Goal: Find specific fact: Find specific fact

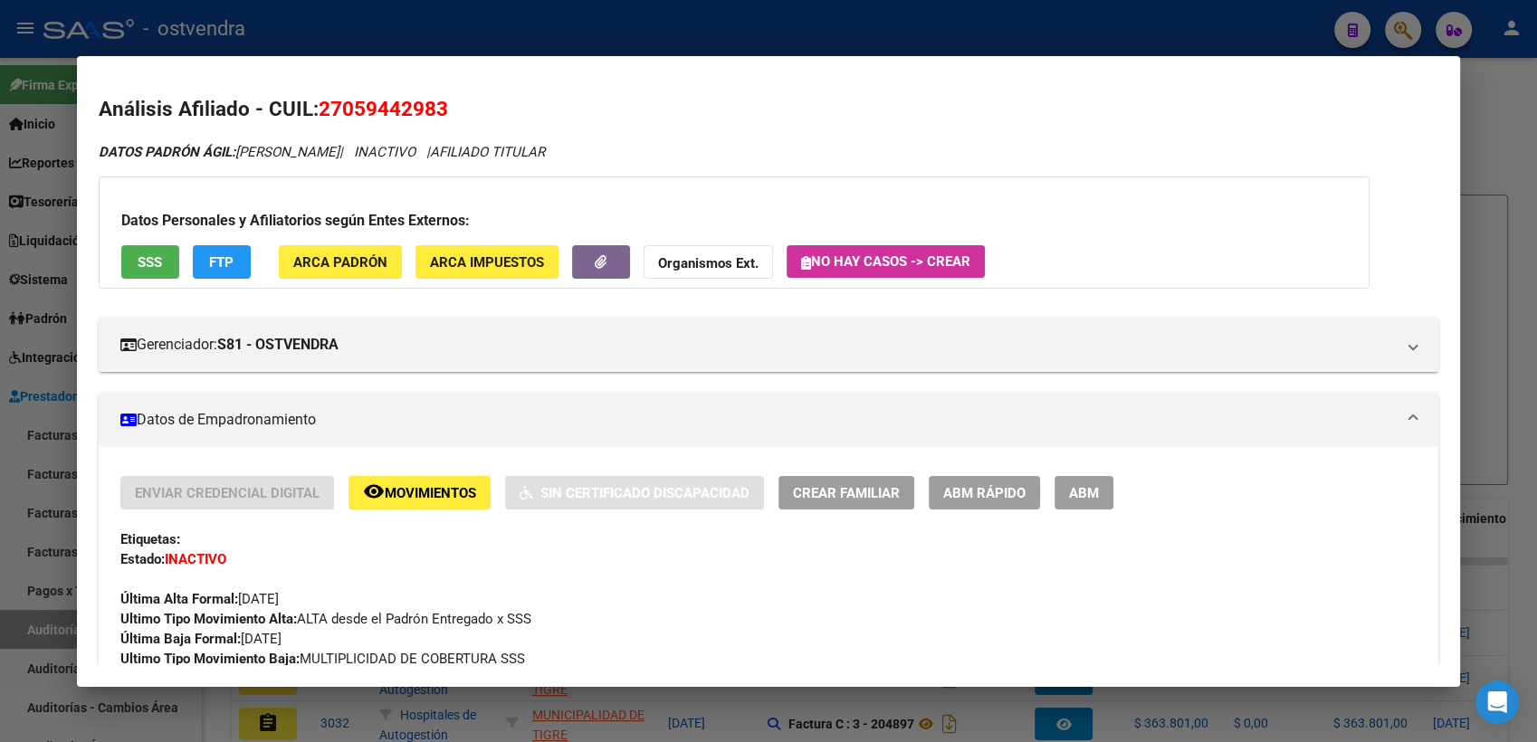
click at [1497, 101] on div at bounding box center [768, 371] width 1537 height 742
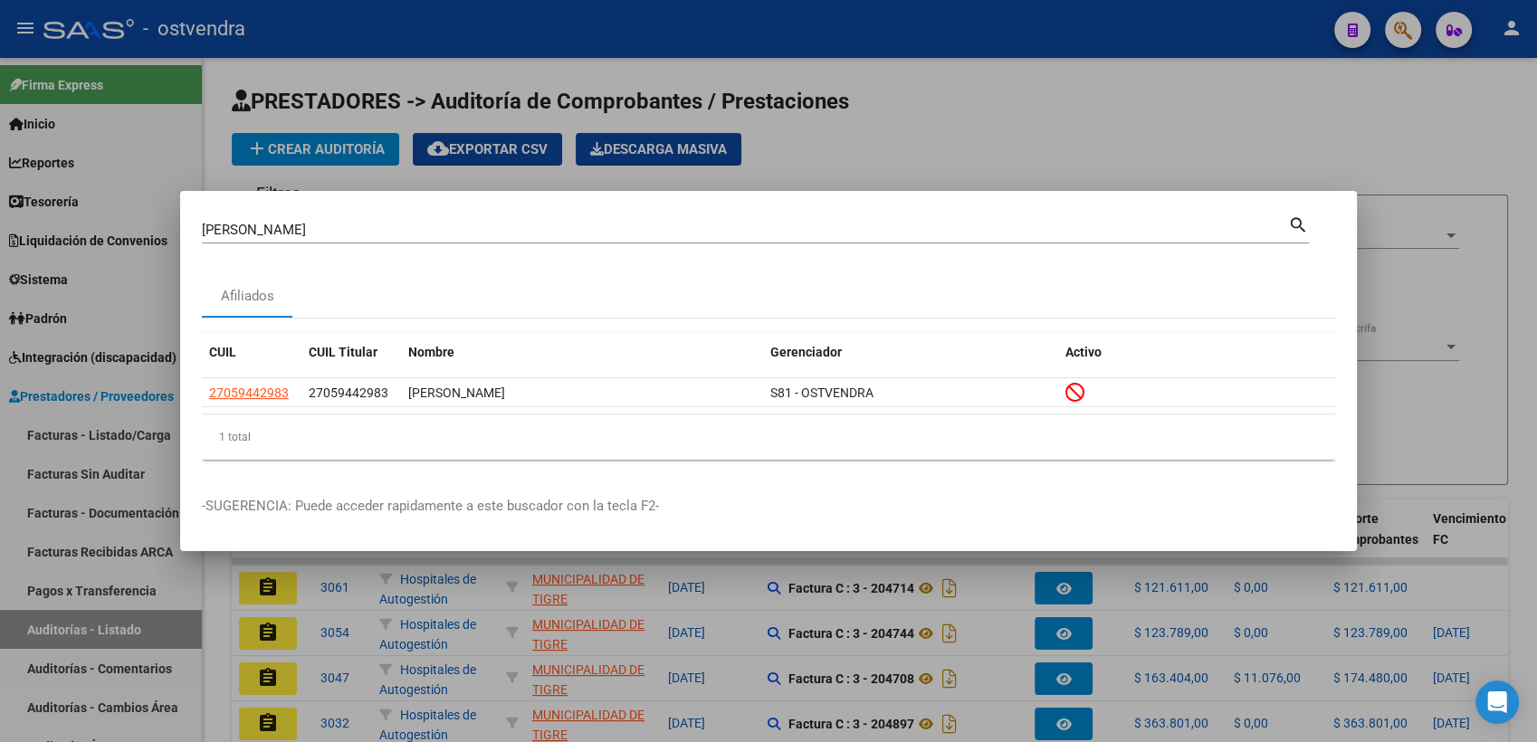
click at [1192, 132] on div at bounding box center [768, 371] width 1537 height 742
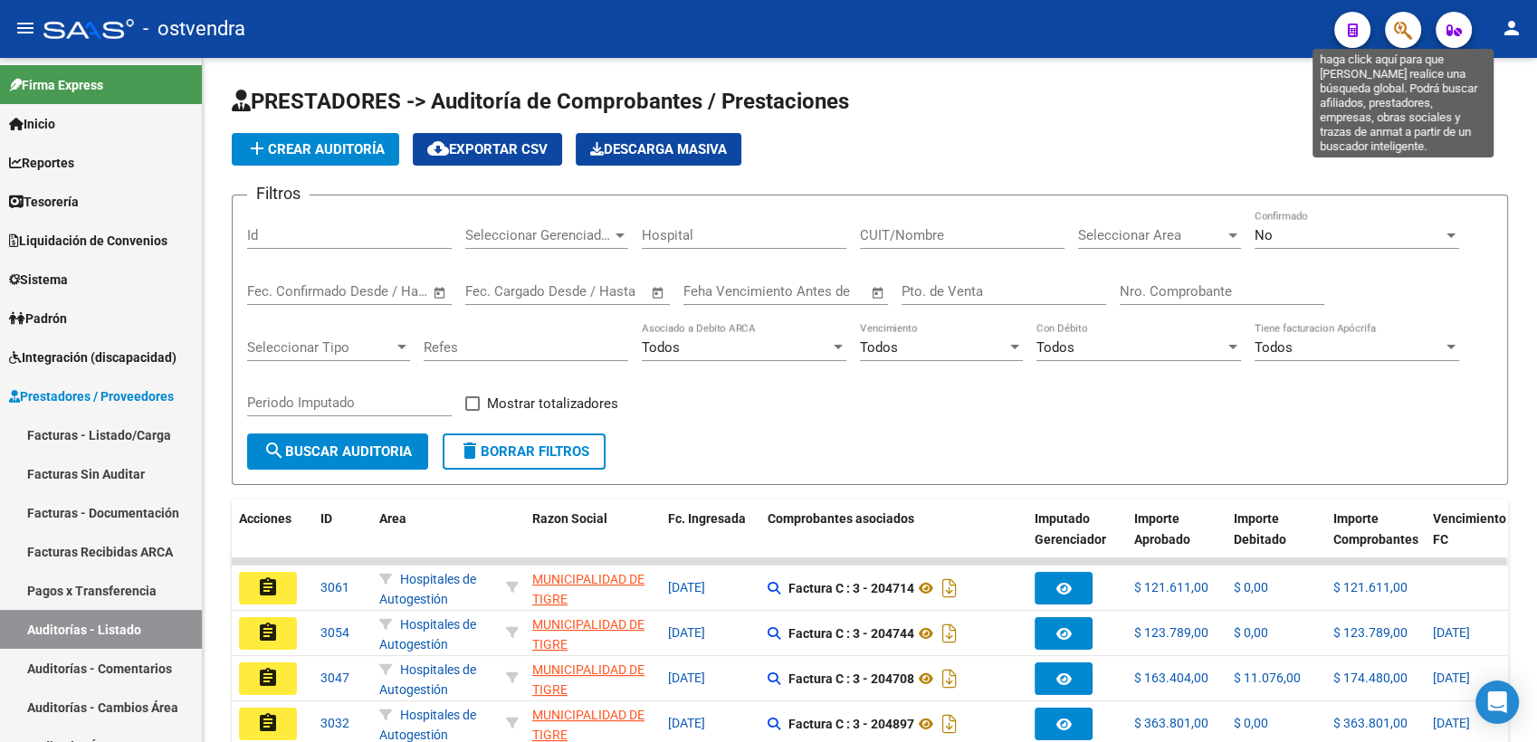
click at [1403, 24] on icon "button" at bounding box center [1403, 30] width 18 height 21
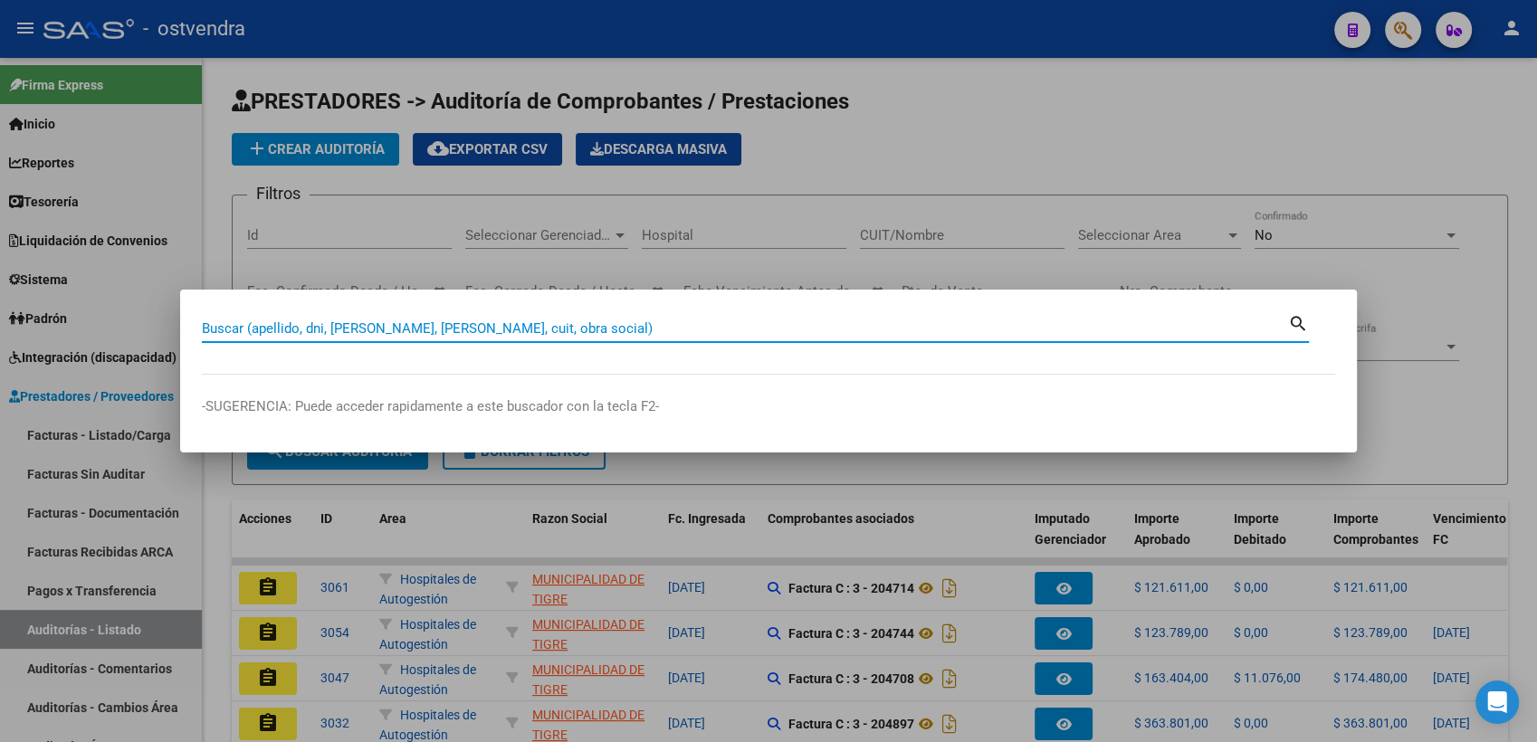
click at [740, 322] on input "Buscar (apellido, dni, [PERSON_NAME], [PERSON_NAME], cuit, obra social)" at bounding box center [745, 328] width 1086 height 16
paste input "10465409"
type input "10465409"
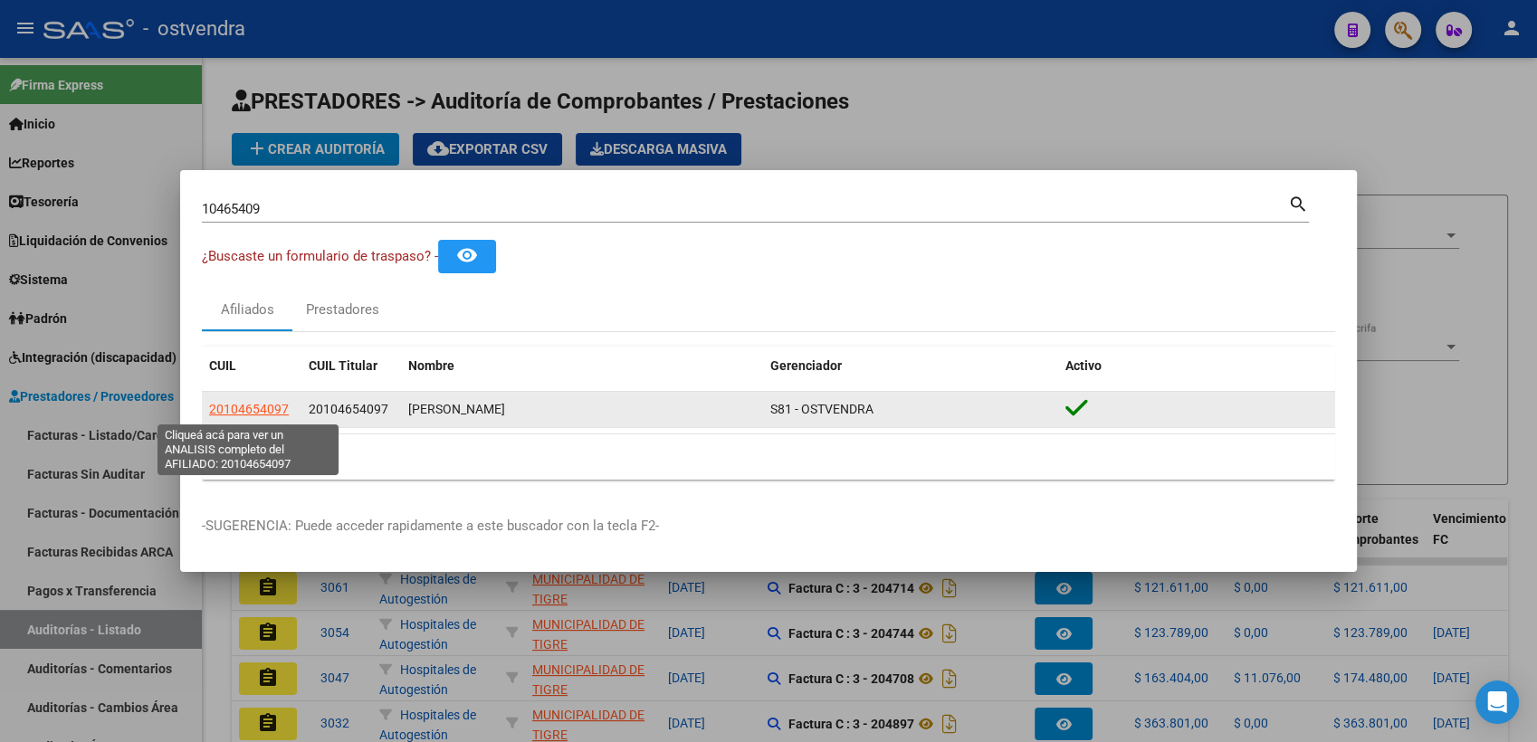
click at [247, 409] on span "20104654097" at bounding box center [249, 409] width 80 height 14
type textarea "20104654097"
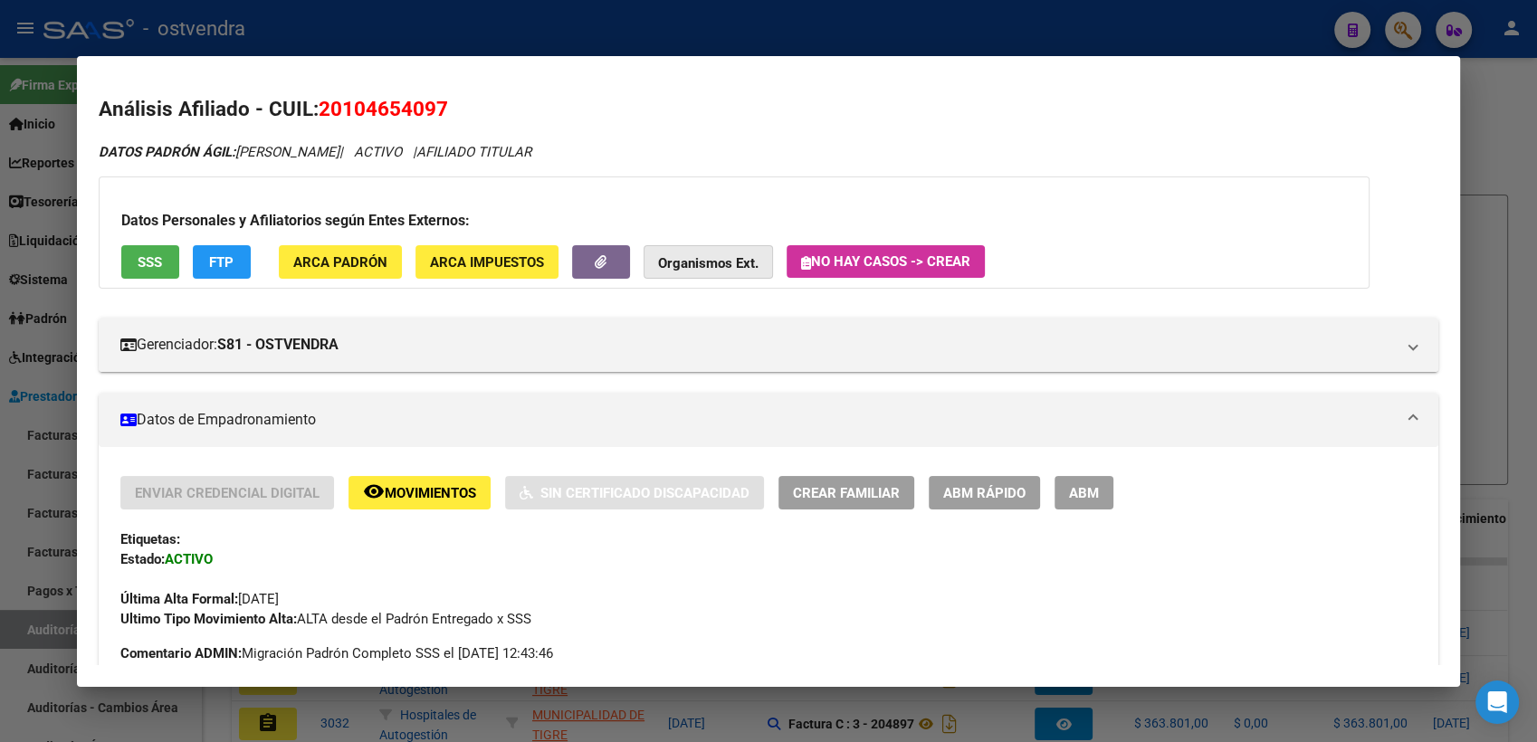
click at [715, 269] on strong "Organismos Ext." at bounding box center [708, 263] width 100 height 16
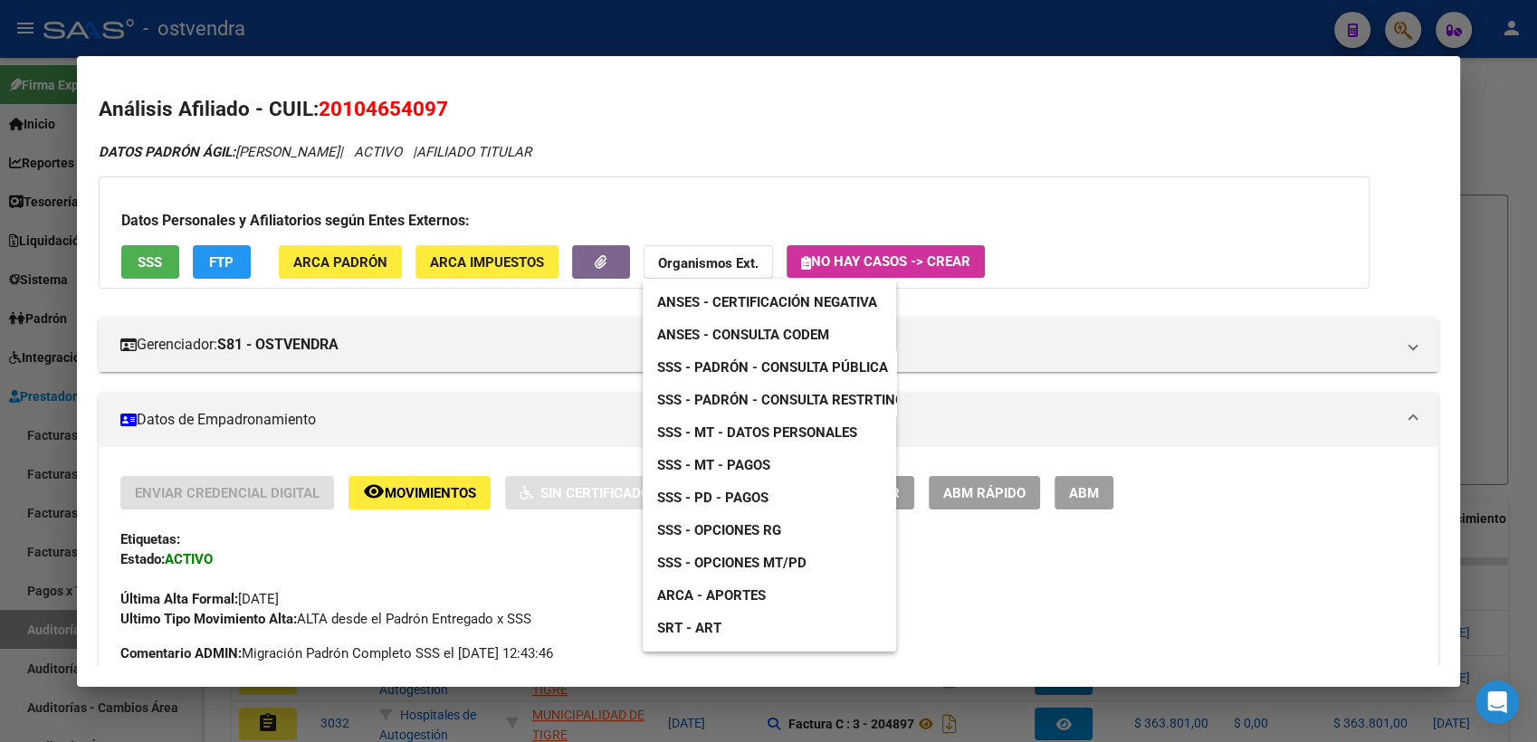
click at [790, 369] on span "SSS - Padrón - Consulta Pública" at bounding box center [772, 367] width 231 height 16
